Goal: Task Accomplishment & Management: Manage account settings

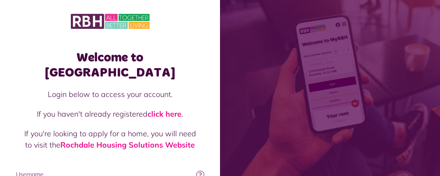
type input "**********"
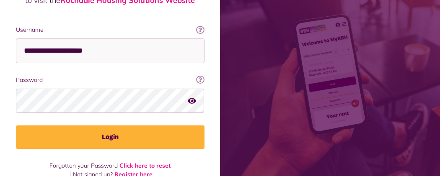
scroll to position [148, 0]
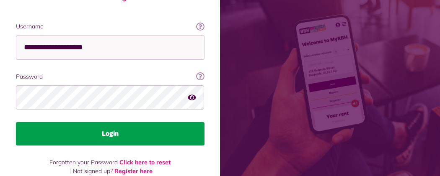
click at [204, 124] on button "Login" at bounding box center [110, 133] width 188 height 23
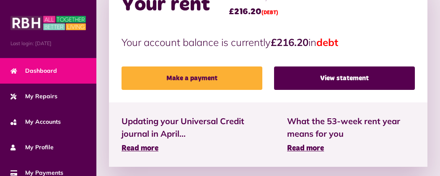
scroll to position [301, 0]
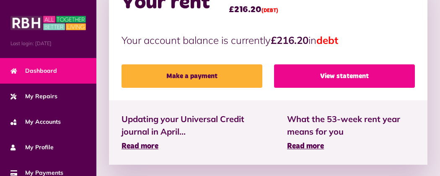
click at [327, 64] on link "View statement" at bounding box center [344, 75] width 141 height 23
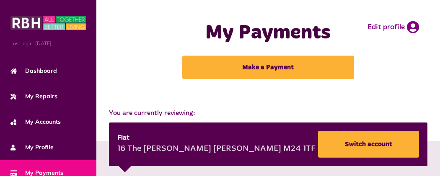
click at [0, 0] on button "Menu" at bounding box center [0, 0] width 0 height 0
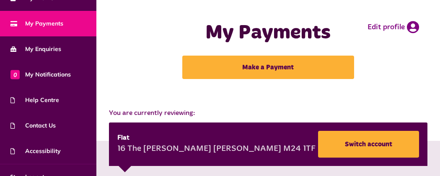
scroll to position [164, 0]
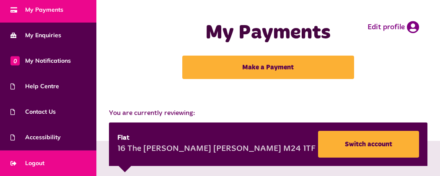
click at [82, 160] on link "Logout" at bounding box center [48, 164] width 96 height 26
